Goal: Task Accomplishment & Management: Complete application form

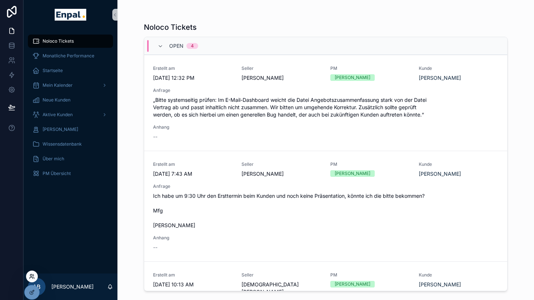
click at [32, 277] on icon at bounding box center [32, 276] width 6 height 6
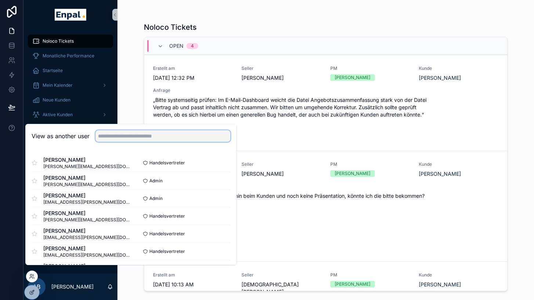
click at [155, 142] on input "text" at bounding box center [162, 136] width 135 height 12
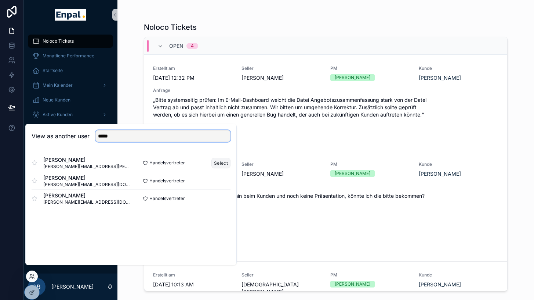
type input "*****"
click at [228, 168] on button "Select" at bounding box center [220, 163] width 19 height 11
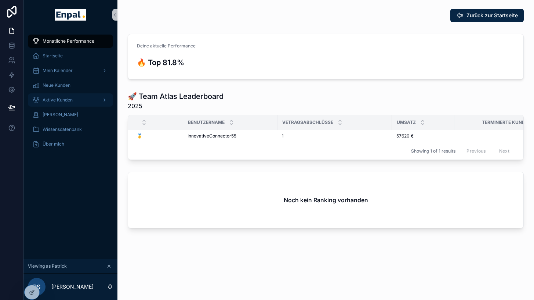
click at [66, 99] on span "Aktive Kunden" at bounding box center [58, 100] width 30 height 6
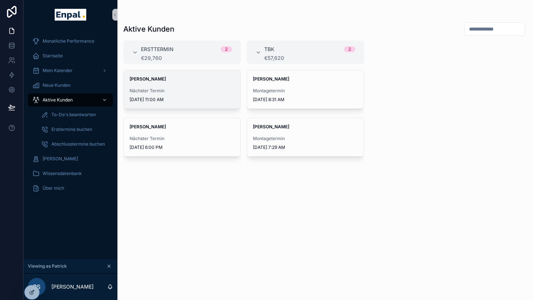
click at [162, 80] on strong "Sebastian Boldt" at bounding box center [148, 79] width 36 height 6
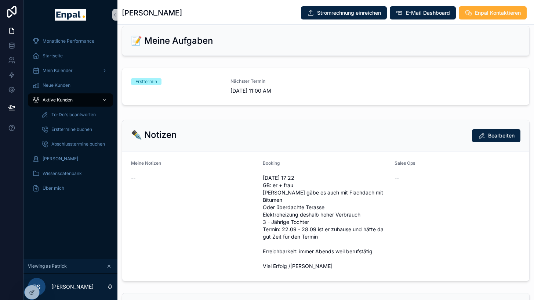
scroll to position [344, 0]
click at [238, 94] on span "9/25/2025 11:00 AM" at bounding box center [276, 90] width 91 height 7
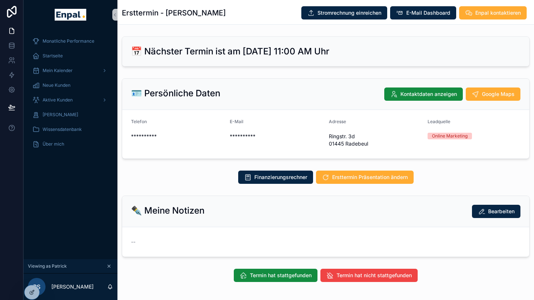
scroll to position [18, 0]
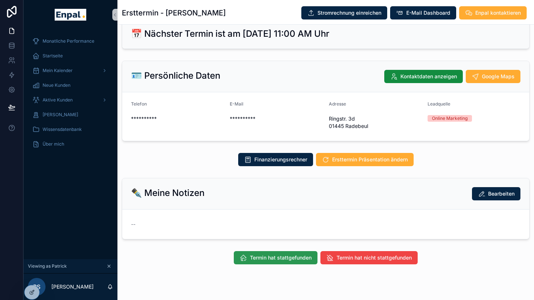
click at [262, 253] on button "Termin hat stattgefunden" at bounding box center [276, 257] width 84 height 13
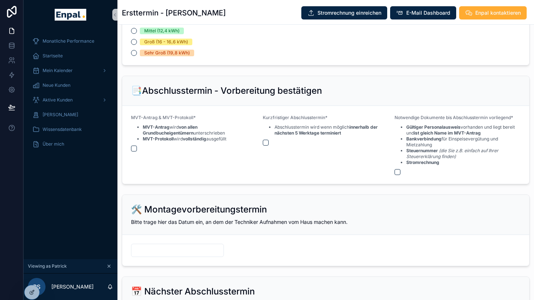
scroll to position [852, 0]
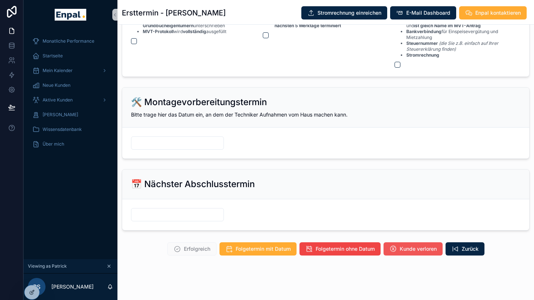
click at [428, 251] on span "Kunde verloren" at bounding box center [418, 248] width 37 height 7
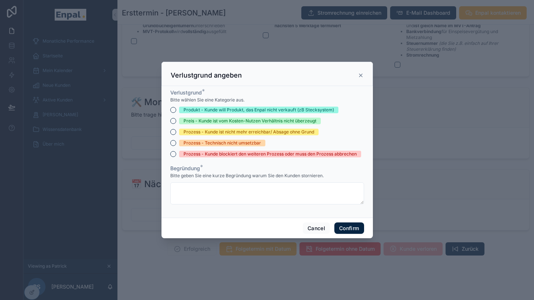
click at [211, 121] on div "Preis - Kunde ist vom Kosten-Nutzen Verhältnis nicht überzeugt" at bounding box center [250, 120] width 133 height 7
click at [176, 121] on button "Preis - Kunde ist vom Kosten-Nutzen Verhältnis nicht überzeugt" at bounding box center [173, 121] width 6 height 6
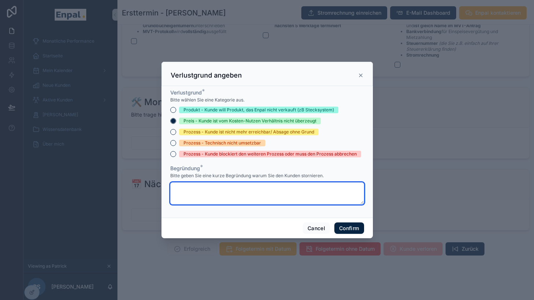
click at [191, 193] on textarea at bounding box center [267, 193] width 194 height 22
paste textarea "**********"
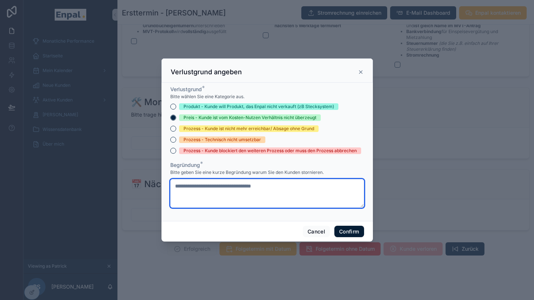
type textarea "**********"
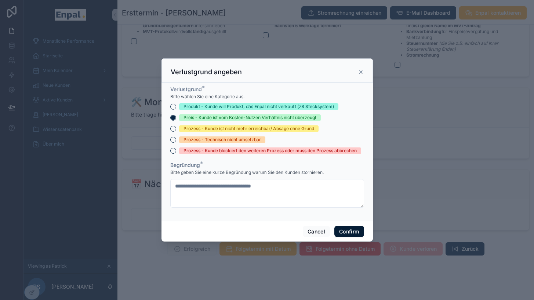
click at [348, 234] on button "Confirm" at bounding box center [348, 231] width 29 height 12
